Goal: Information Seeking & Learning: Learn about a topic

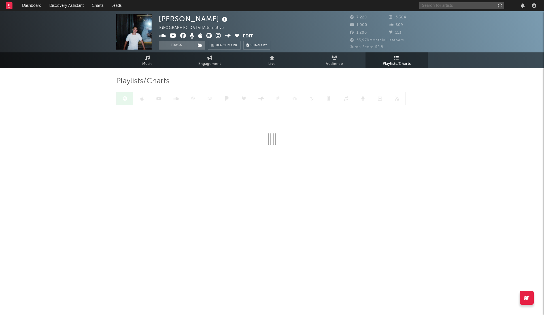
click at [436, 5] on input "text" at bounding box center [461, 5] width 85 height 7
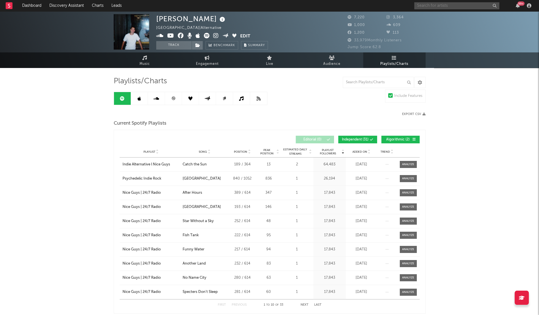
click at [435, 8] on input "text" at bounding box center [456, 5] width 85 height 7
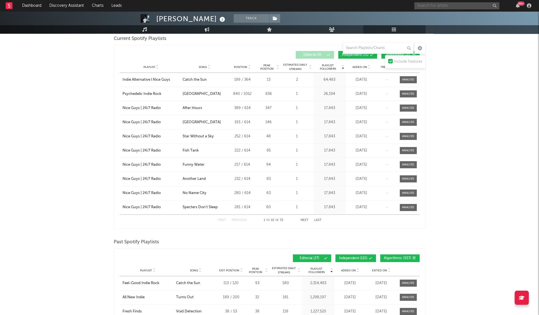
scroll to position [88, 0]
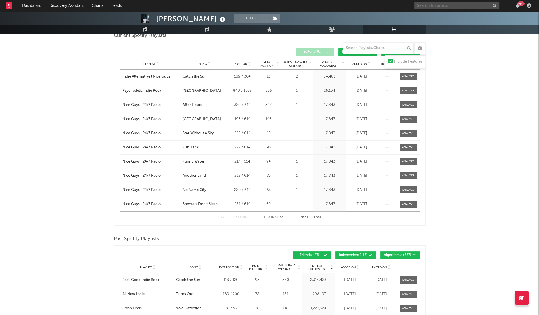
click at [441, 4] on input "text" at bounding box center [456, 5] width 85 height 7
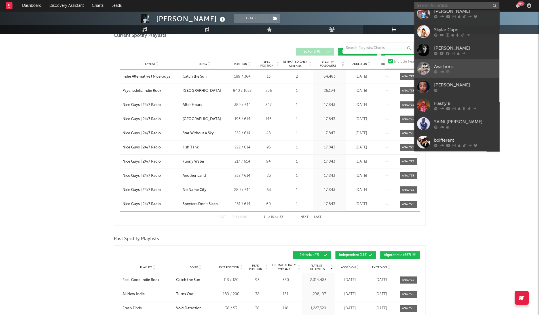
scroll to position [0, 0]
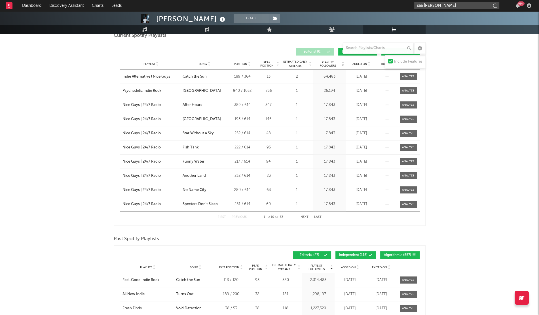
type input "saa [PERSON_NAME]"
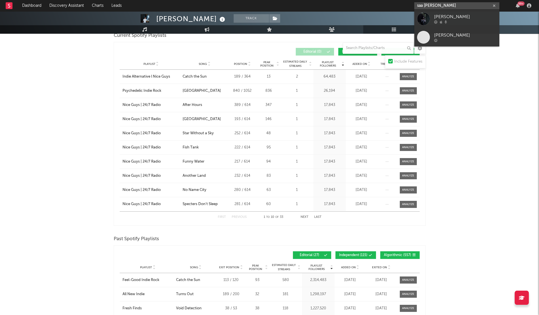
click at [420, 7] on input "saa [PERSON_NAME]" at bounding box center [456, 5] width 85 height 7
click at [431, 17] on link "[PERSON_NAME]" at bounding box center [456, 19] width 85 height 18
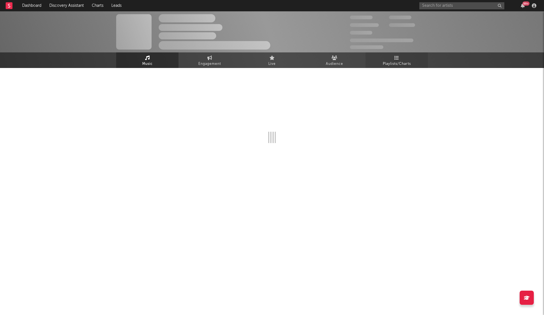
click at [391, 68] on link "Playlists/Charts" at bounding box center [397, 60] width 62 height 16
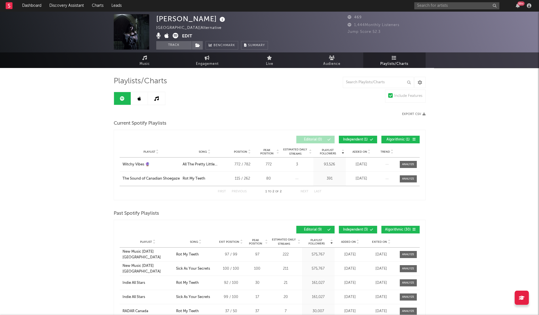
click at [354, 151] on span "Added On" at bounding box center [359, 151] width 15 height 3
click at [134, 98] on link at bounding box center [139, 98] width 17 height 13
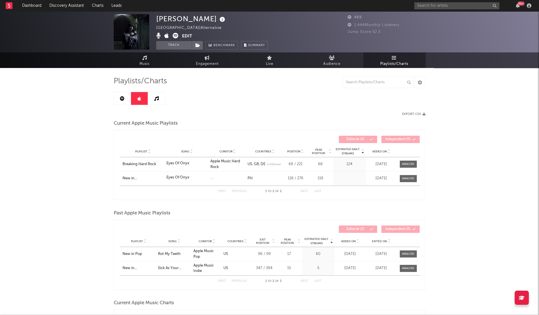
click at [374, 154] on div "Playlist Song Curator Genre Countries Country Chart Type Position Peak Position…" at bounding box center [270, 151] width 300 height 11
click at [427, 4] on input "text" at bounding box center [456, 5] width 85 height 7
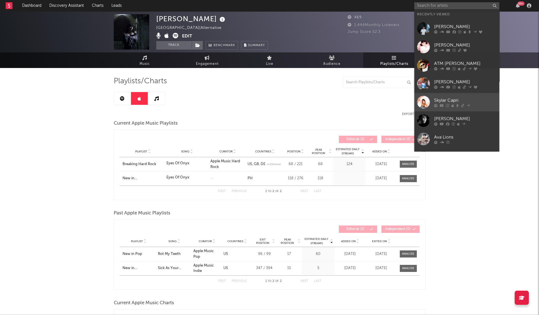
click at [464, 100] on div "Skylar Capri" at bounding box center [465, 100] width 62 height 7
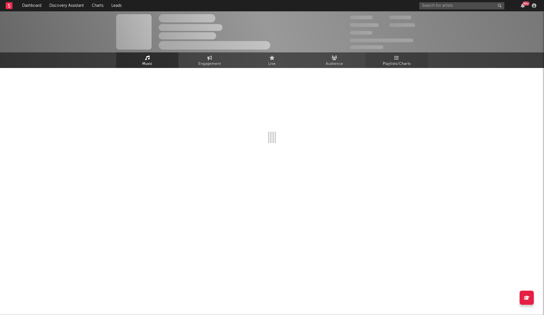
click at [396, 67] on span "Playlists/Charts" at bounding box center [397, 64] width 28 height 7
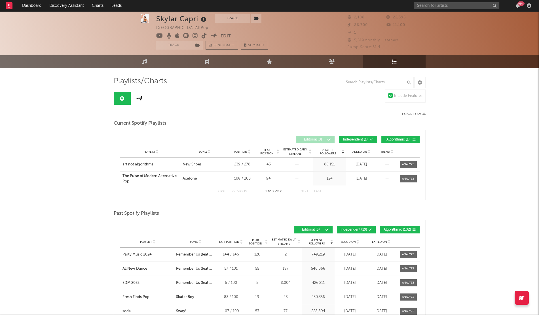
scroll to position [8, 0]
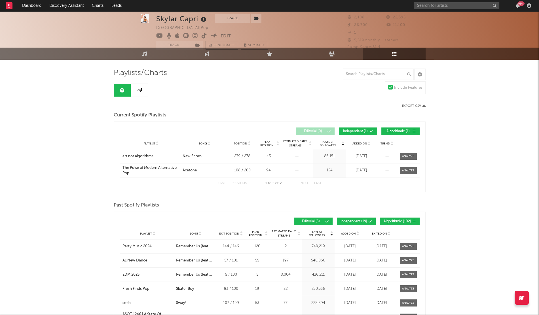
click at [360, 140] on div "Playlist City Song Position Peak Position Estimated Daily Streams Playlist Foll…" at bounding box center [270, 143] width 300 height 11
click at [139, 91] on icon at bounding box center [139, 90] width 7 height 4
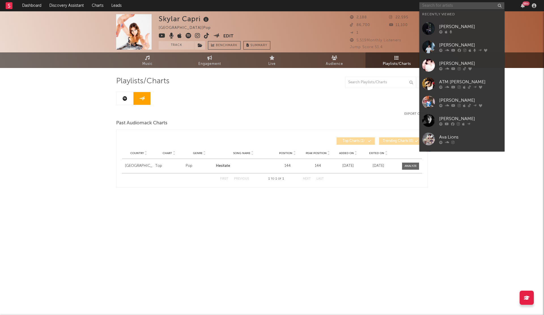
click at [429, 5] on input "text" at bounding box center [461, 5] width 85 height 7
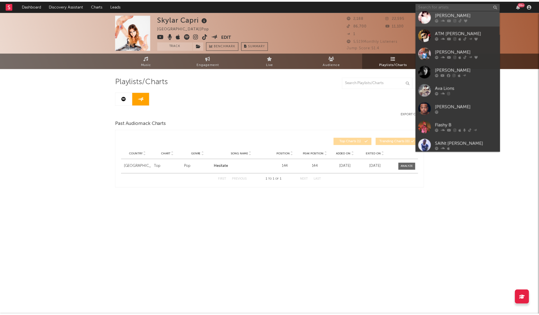
scroll to position [52, 0]
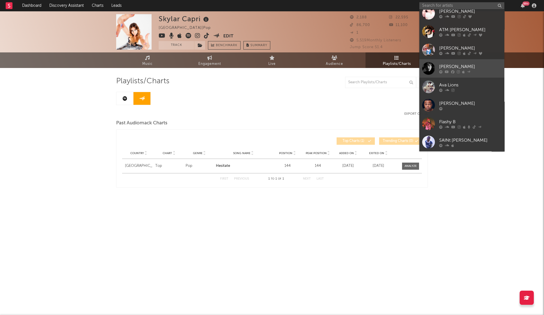
click at [442, 66] on div "[PERSON_NAME]" at bounding box center [470, 66] width 62 height 7
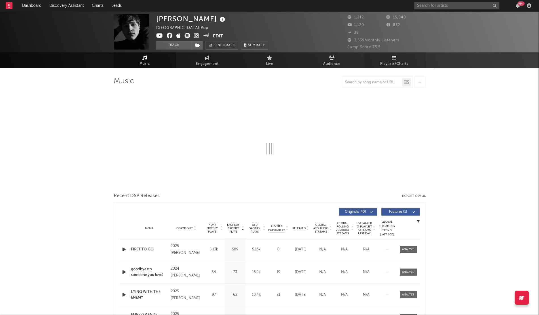
select select "1w"
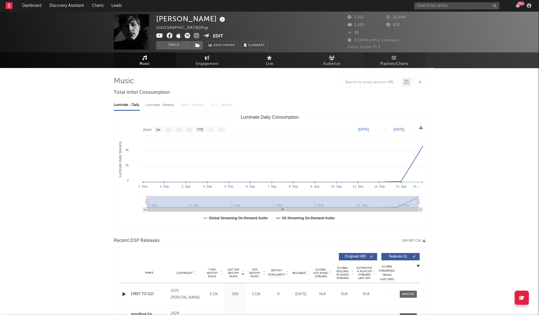
click at [388, 60] on link "Playlists/Charts" at bounding box center [394, 60] width 62 height 16
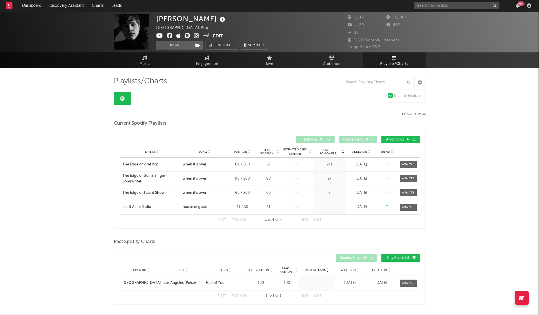
click at [357, 148] on div "Playlist City Song Position Peak Position Estimated Daily Streams Playlist Foll…" at bounding box center [270, 151] width 300 height 11
click at [358, 151] on span "Added On" at bounding box center [359, 151] width 15 height 3
click at [439, 8] on input "text" at bounding box center [456, 5] width 85 height 7
click at [434, 8] on input "text" at bounding box center [456, 5] width 85 height 7
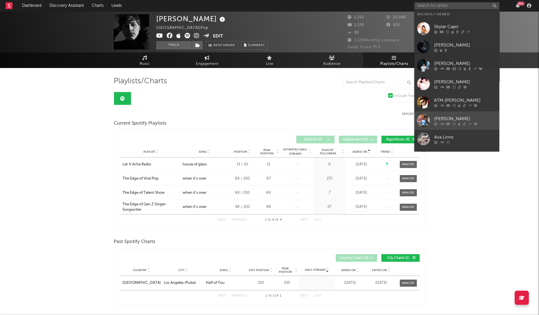
click at [471, 121] on div "[PERSON_NAME]" at bounding box center [465, 118] width 62 height 7
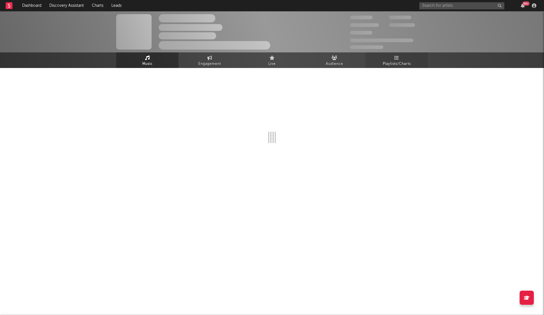
click at [408, 63] on span "Playlists/Charts" at bounding box center [397, 64] width 28 height 7
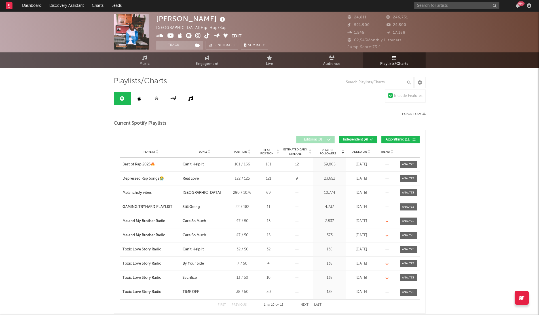
click at [362, 150] on span "Added On" at bounding box center [359, 151] width 15 height 3
click at [360, 150] on span "Added On" at bounding box center [359, 151] width 15 height 3
click at [137, 99] on link at bounding box center [139, 98] width 17 height 13
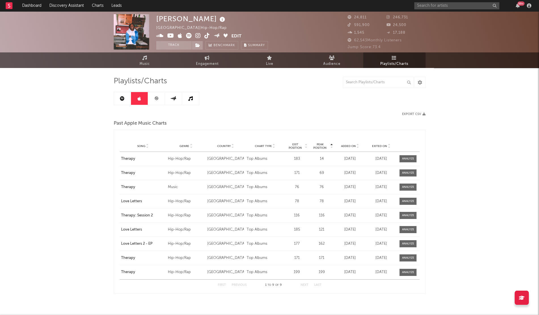
click at [345, 146] on span "Added On" at bounding box center [348, 146] width 15 height 3
click at [445, 10] on div "99 +" at bounding box center [473, 5] width 119 height 11
click at [437, 8] on input "text" at bounding box center [456, 5] width 85 height 7
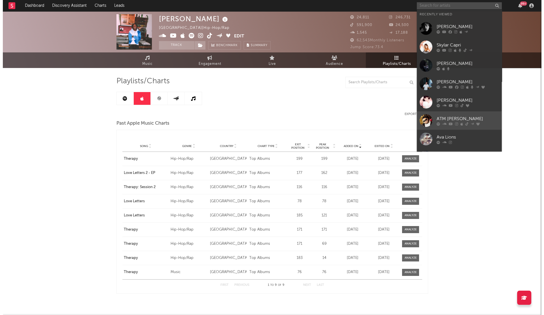
scroll to position [41, 0]
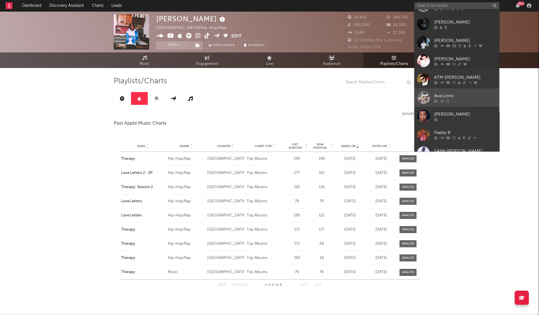
click at [452, 99] on div at bounding box center [465, 100] width 62 height 3
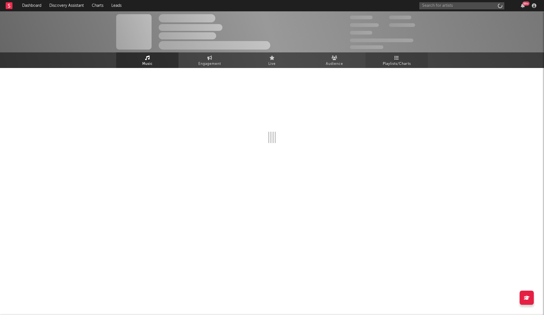
click at [402, 60] on link "Playlists/Charts" at bounding box center [397, 60] width 62 height 16
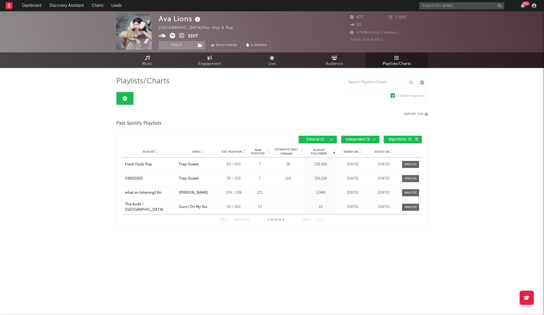
click at [350, 152] on span "Added On" at bounding box center [350, 151] width 15 height 3
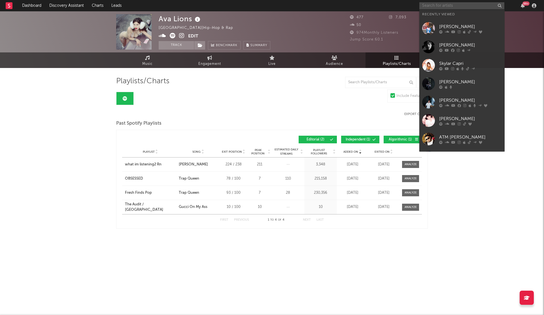
click at [432, 6] on input "text" at bounding box center [461, 5] width 85 height 7
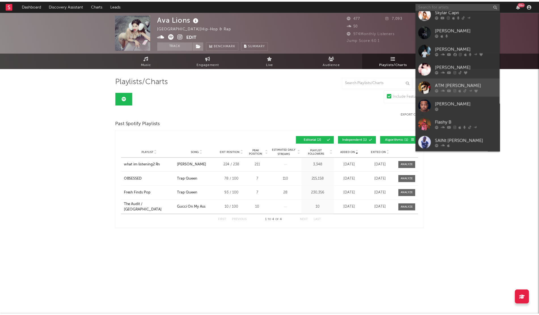
scroll to position [51, 0]
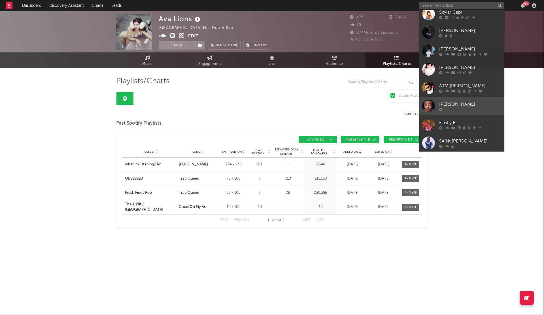
click at [469, 110] on div at bounding box center [470, 109] width 62 height 3
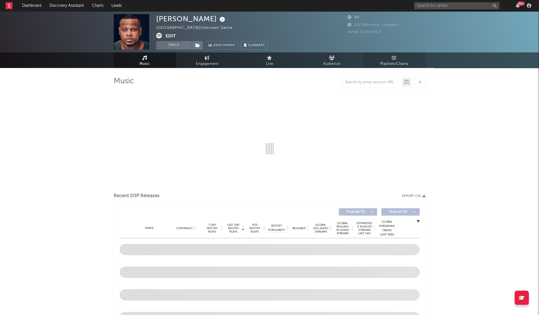
click at [392, 62] on span "Playlists/Charts" at bounding box center [394, 64] width 28 height 7
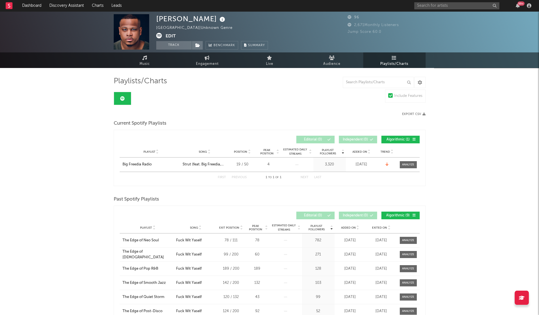
click at [364, 152] on span "Added On" at bounding box center [359, 151] width 15 height 3
click at [433, 6] on input "text" at bounding box center [456, 5] width 85 height 7
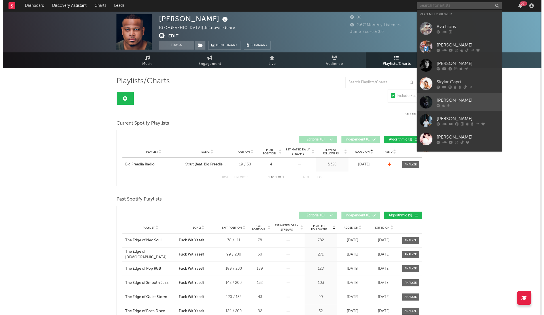
scroll to position [52, 0]
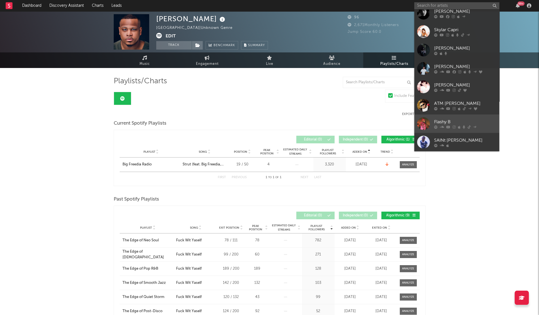
click at [474, 125] on icon at bounding box center [474, 126] width 3 height 3
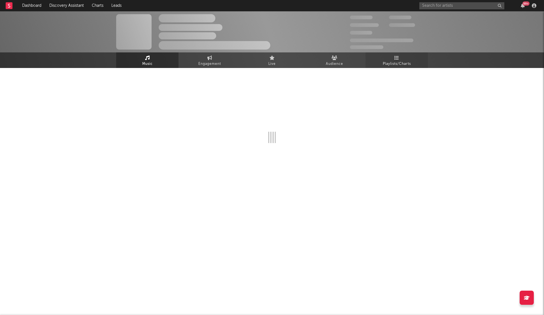
click at [387, 65] on span "Playlists/Charts" at bounding box center [397, 64] width 28 height 7
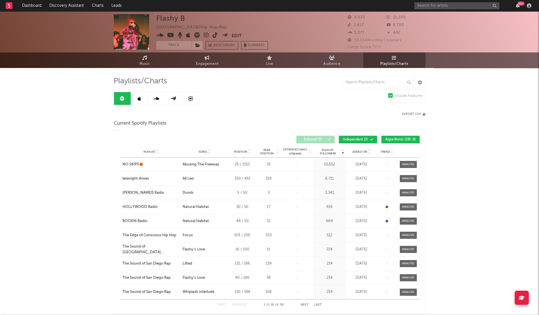
click at [354, 151] on span "Added On" at bounding box center [359, 151] width 15 height 3
click at [139, 99] on icon at bounding box center [138, 98] width 3 height 5
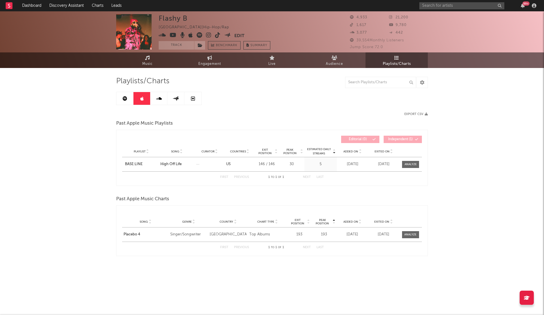
click at [352, 152] on span "Added On" at bounding box center [350, 151] width 15 height 3
click at [428, 2] on input "text" at bounding box center [461, 5] width 85 height 7
click at [428, 7] on input "text" at bounding box center [461, 5] width 85 height 7
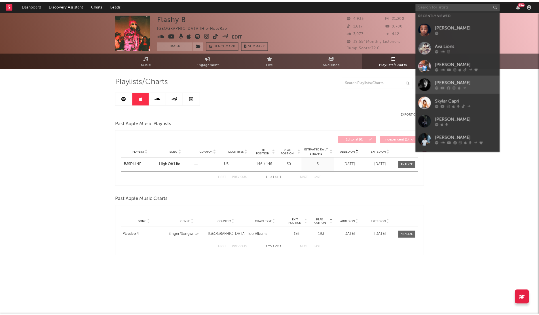
scroll to position [52, 0]
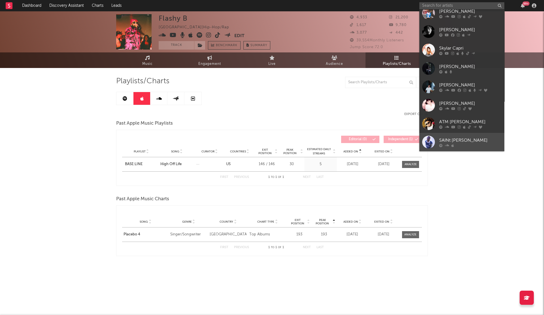
click at [473, 135] on link "SAINt [PERSON_NAME]" at bounding box center [461, 142] width 85 height 18
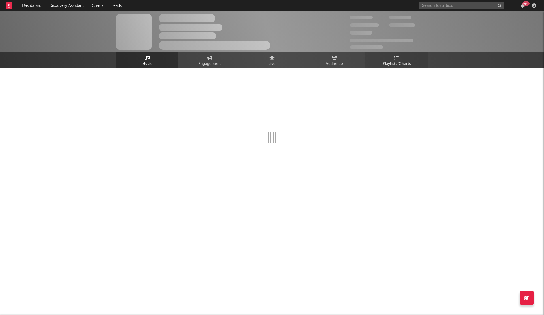
click at [396, 58] on icon at bounding box center [396, 58] width 5 height 5
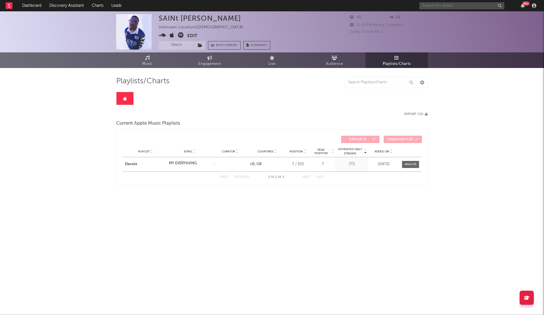
click at [439, 3] on input "text" at bounding box center [461, 5] width 85 height 7
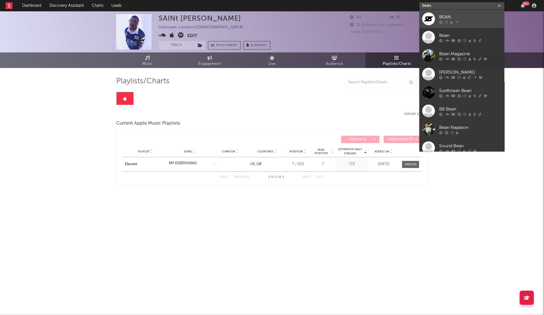
type input "bean."
click at [436, 15] on link "BEAN." at bounding box center [461, 19] width 85 height 18
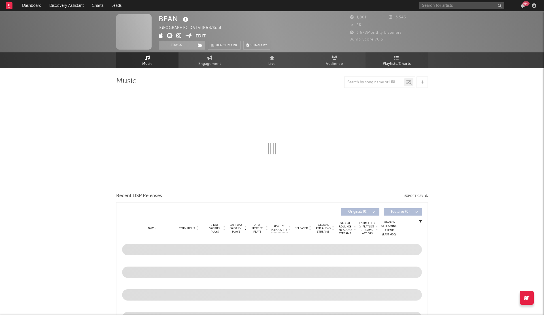
click at [393, 63] on span "Playlists/Charts" at bounding box center [397, 64] width 28 height 7
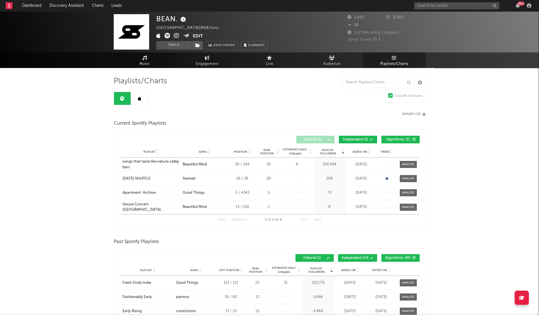
click at [152, 58] on link "Music" at bounding box center [145, 60] width 62 height 16
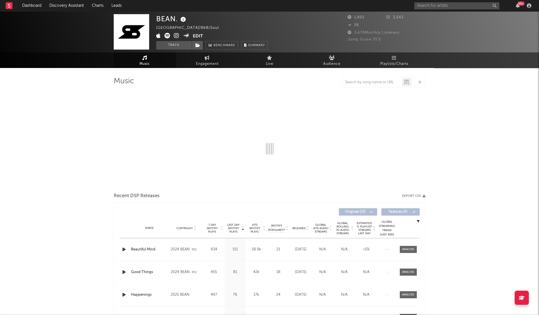
select select "1w"
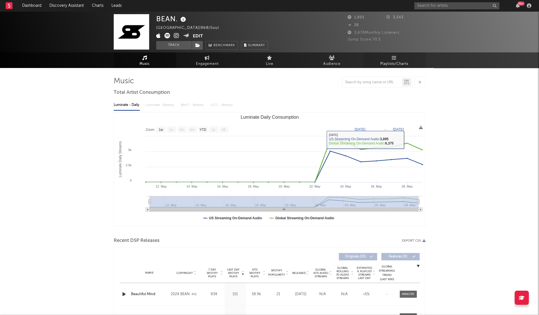
click at [389, 57] on link "Playlists/Charts" at bounding box center [394, 60] width 62 height 16
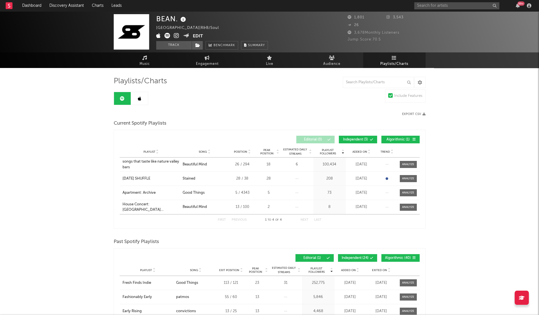
click at [361, 150] on span "Added On" at bounding box center [359, 151] width 15 height 3
click at [131, 162] on div "[DATE] SHUFFLE" at bounding box center [136, 165] width 28 height 6
click at [137, 102] on link at bounding box center [139, 98] width 17 height 13
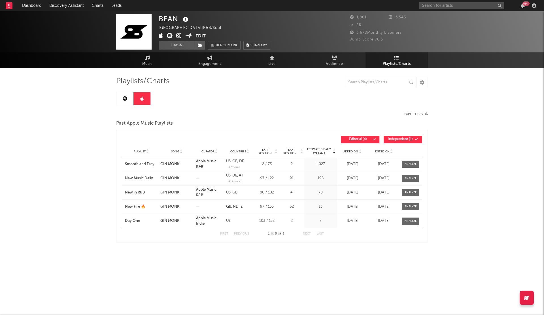
click at [347, 150] on span "Added On" at bounding box center [350, 151] width 15 height 3
click at [442, 7] on input "text" at bounding box center [461, 5] width 85 height 7
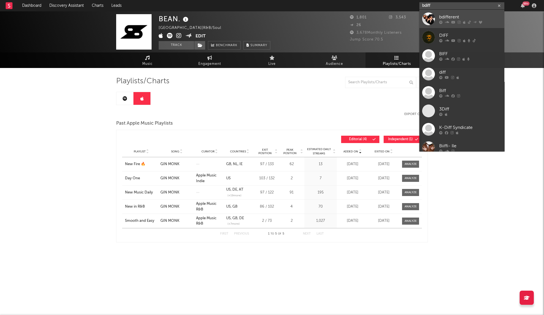
type input "bdiff"
click at [439, 18] on link "bdifferent" at bounding box center [461, 19] width 85 height 18
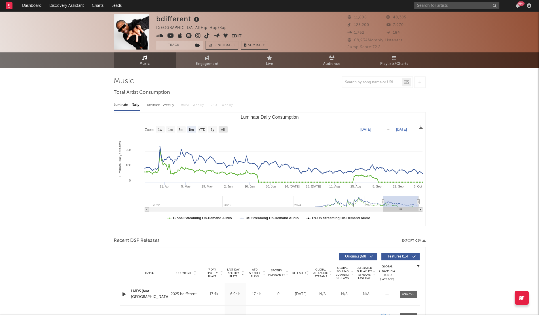
click at [220, 131] on rect "Luminate Daily Consumption" at bounding box center [222, 129] width 9 height 6
select select "All"
type input "[DATE]"
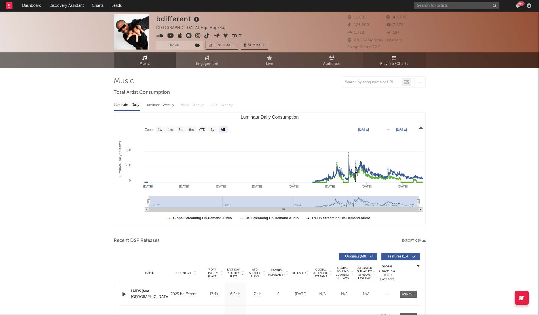
click at [396, 61] on span "Playlists/Charts" at bounding box center [394, 64] width 28 height 7
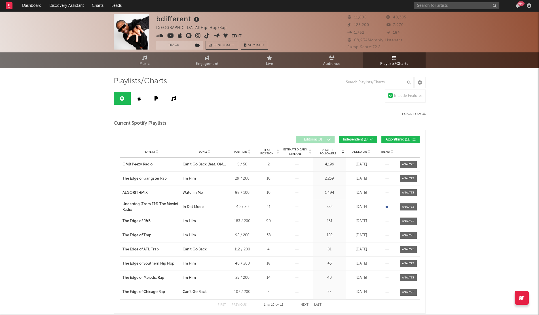
click at [358, 152] on span "Added On" at bounding box center [359, 151] width 15 height 3
click at [138, 102] on link at bounding box center [139, 98] width 17 height 13
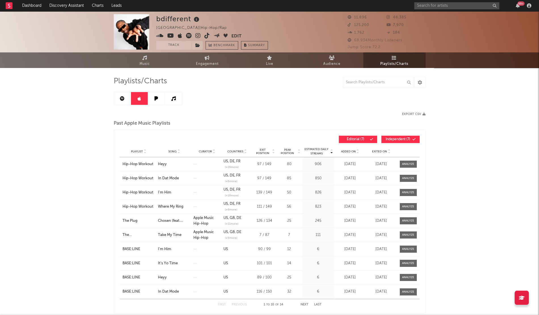
click at [349, 153] on span "Added On" at bounding box center [348, 151] width 15 height 3
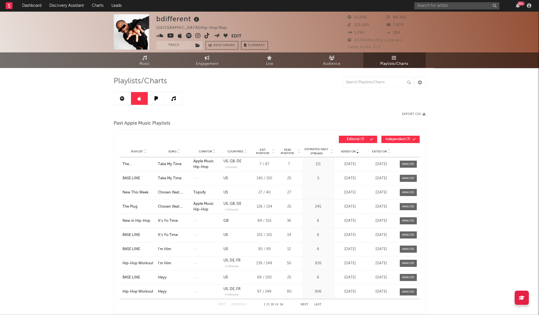
click at [349, 151] on span "Added On" at bounding box center [348, 151] width 15 height 3
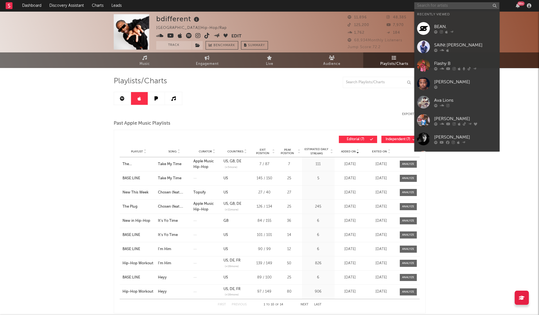
click at [421, 6] on input "text" at bounding box center [456, 5] width 85 height 7
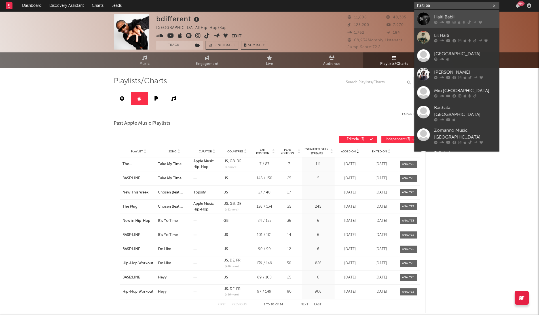
type input "haiti ba"
click at [432, 21] on link "Haiti Babii" at bounding box center [456, 19] width 85 height 18
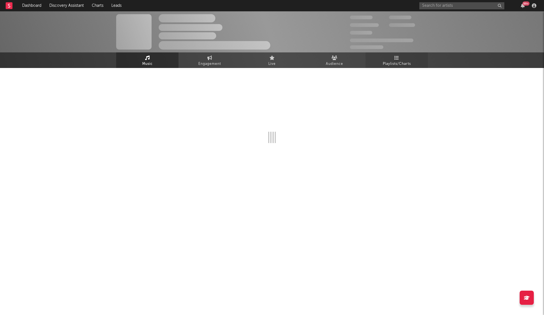
click at [387, 65] on span "Playlists/Charts" at bounding box center [397, 64] width 28 height 7
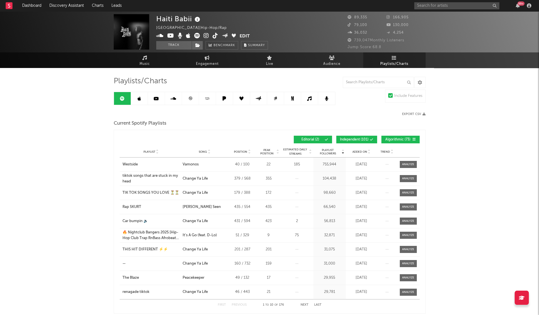
click at [359, 152] on span "Added On" at bounding box center [359, 151] width 15 height 3
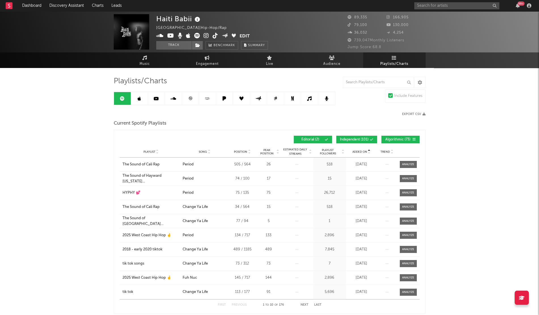
click at [359, 152] on span "Added On" at bounding box center [359, 151] width 15 height 3
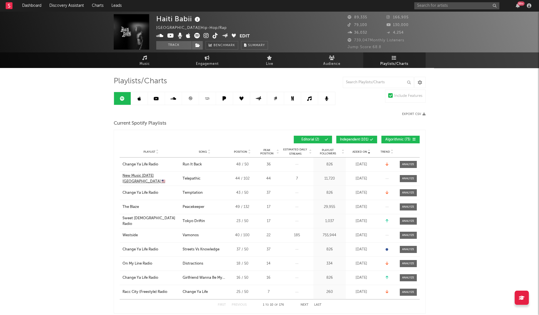
click at [142, 178] on div "New Music [DATE] [GEOGRAPHIC_DATA] 🇺🇸" at bounding box center [150, 178] width 57 height 11
click at [145, 178] on div "New Music [DATE] [GEOGRAPHIC_DATA] 🇺🇸" at bounding box center [150, 178] width 57 height 11
click at [137, 95] on link at bounding box center [139, 98] width 17 height 13
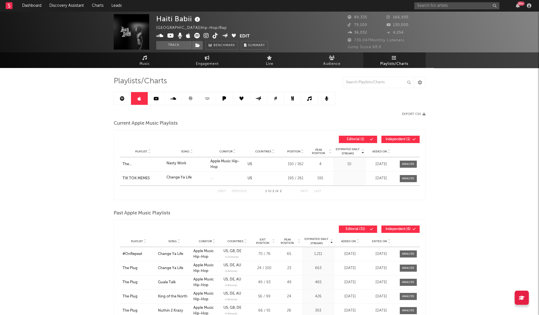
click at [374, 153] on span "Added On" at bounding box center [379, 151] width 15 height 3
click at [258, 101] on link at bounding box center [258, 98] width 17 height 13
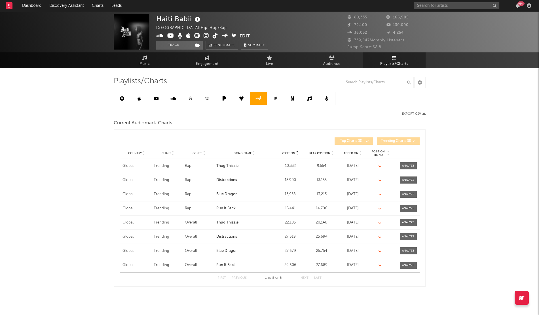
click at [172, 97] on icon at bounding box center [173, 98] width 6 height 5
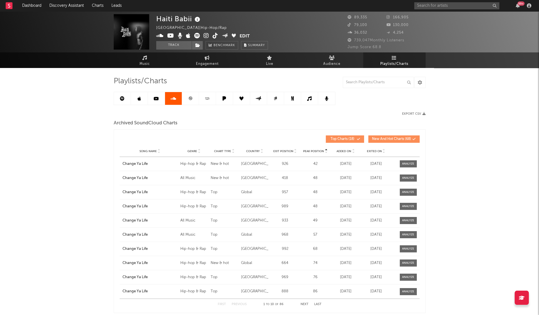
click at [192, 98] on link at bounding box center [190, 98] width 17 height 13
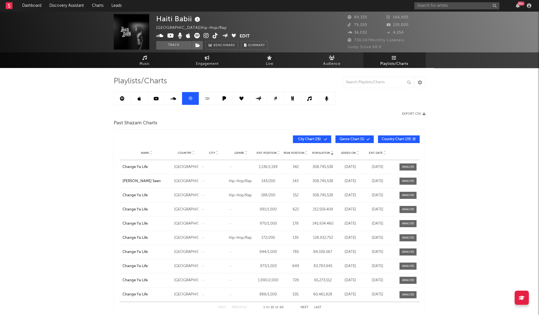
click at [351, 151] on span "Added On" at bounding box center [348, 152] width 15 height 3
click at [210, 100] on icon at bounding box center [207, 98] width 7 height 4
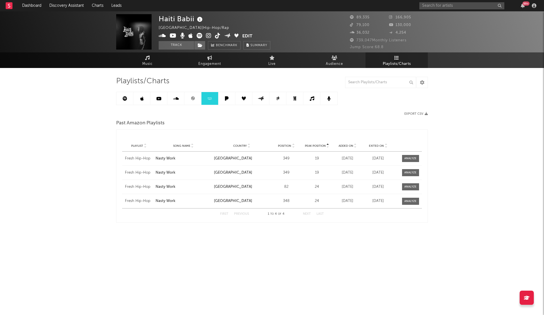
click at [345, 144] on span "Added On" at bounding box center [346, 145] width 15 height 3
click at [220, 99] on link at bounding box center [226, 98] width 17 height 13
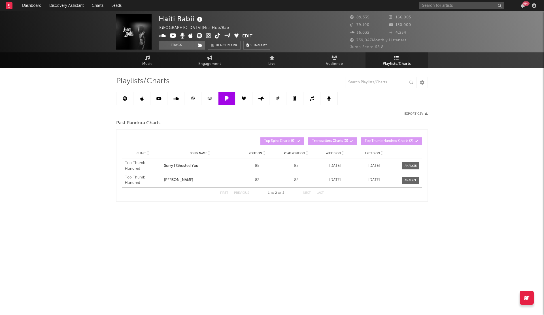
click at [327, 151] on div "Added On" at bounding box center [335, 153] width 36 height 4
click at [244, 99] on icon at bounding box center [244, 98] width 4 height 4
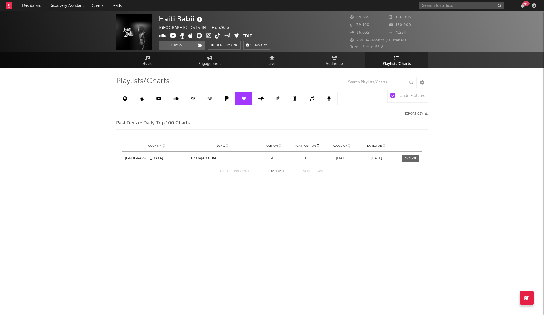
click at [218, 96] on link at bounding box center [226, 98] width 17 height 13
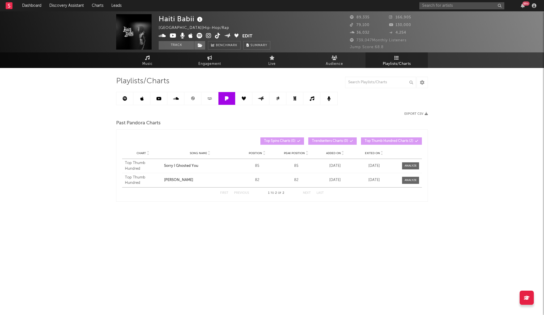
click at [224, 99] on icon at bounding box center [227, 98] width 7 height 4
click at [255, 101] on link at bounding box center [260, 98] width 17 height 13
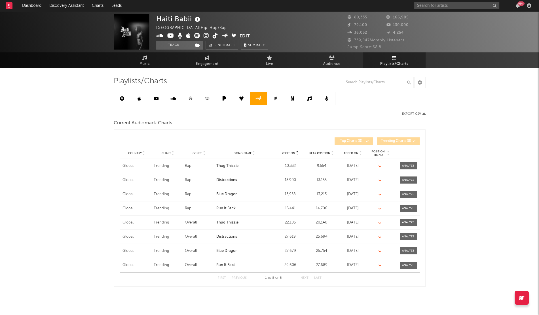
click at [349, 154] on span "Added On" at bounding box center [350, 153] width 15 height 3
